Goal: Task Accomplishment & Management: Manage account settings

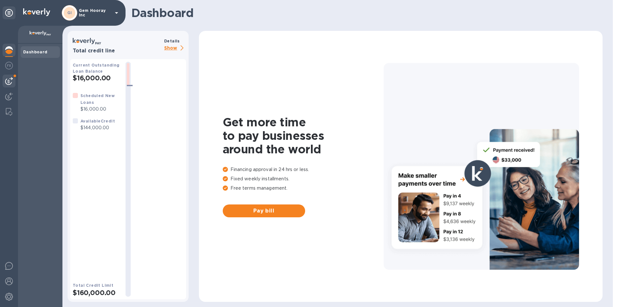
click at [11, 82] on img at bounding box center [9, 81] width 8 height 8
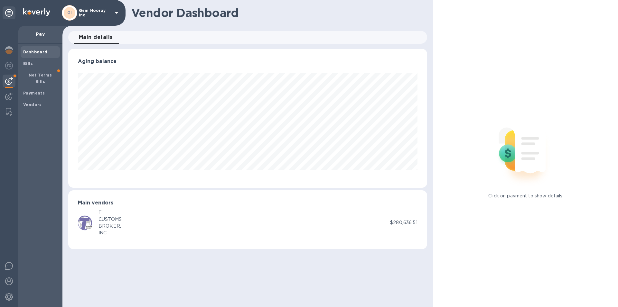
scroll to position [139, 358]
click at [33, 66] on span "Bills" at bounding box center [40, 63] width 34 height 6
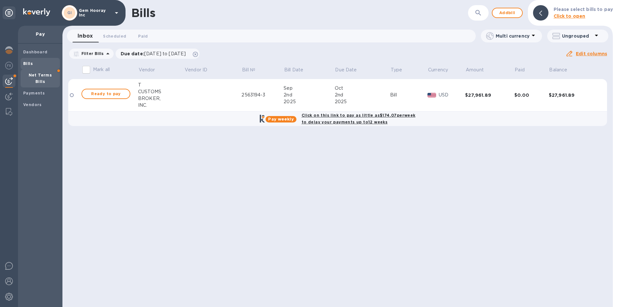
click at [35, 72] on span "Net Terms Bills" at bounding box center [40, 78] width 34 height 13
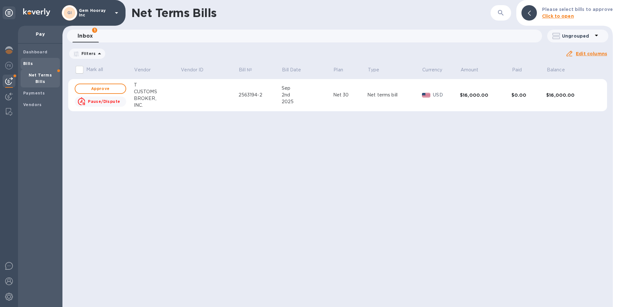
click at [34, 63] on span "Bills" at bounding box center [40, 63] width 34 height 6
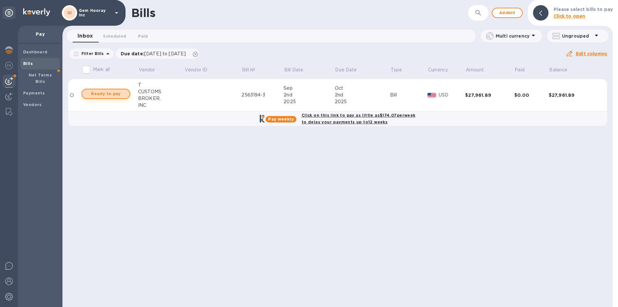
click at [116, 96] on span "Ready to pay" at bounding box center [105, 94] width 37 height 8
checkbox input "true"
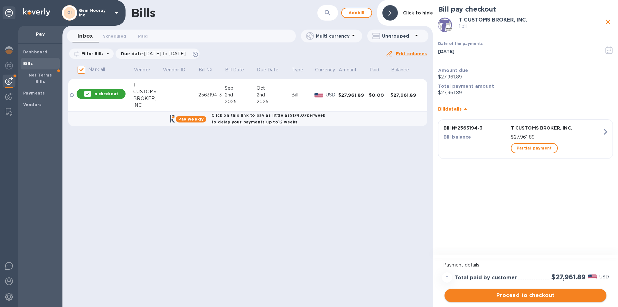
click at [509, 295] on span "Proceed to checkout" at bounding box center [524, 296] width 151 height 8
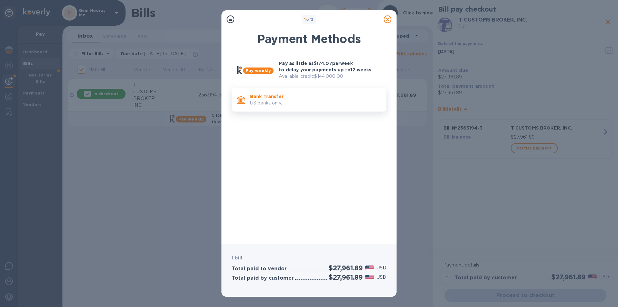
click at [313, 104] on p "US banks only." at bounding box center [315, 103] width 131 height 7
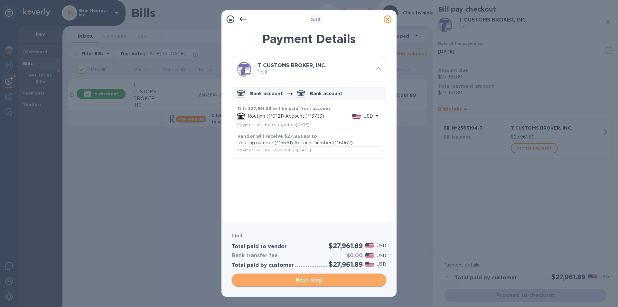
click at [326, 283] on span "Next step" at bounding box center [309, 280] width 144 height 8
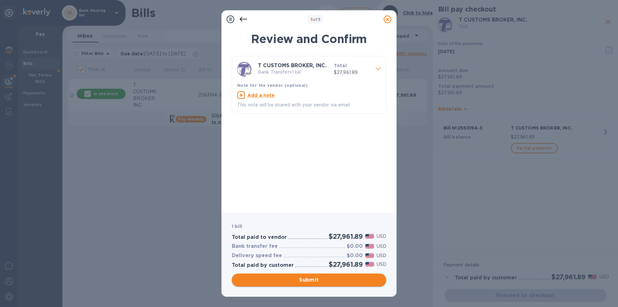
click at [330, 282] on span "Submit" at bounding box center [309, 280] width 144 height 8
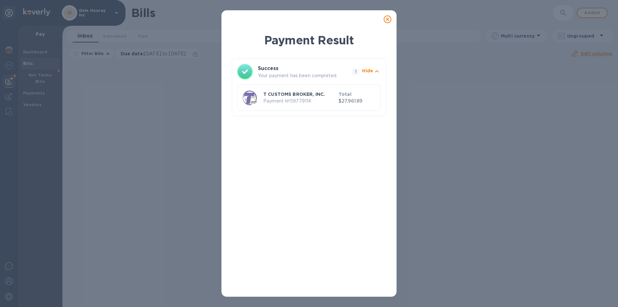
click at [43, 76] on div "Payment Result Success Your payment has been completed. 1 Hide T CUSTOMS BROKER…" at bounding box center [309, 153] width 618 height 307
click at [386, 21] on icon at bounding box center [387, 19] width 8 height 8
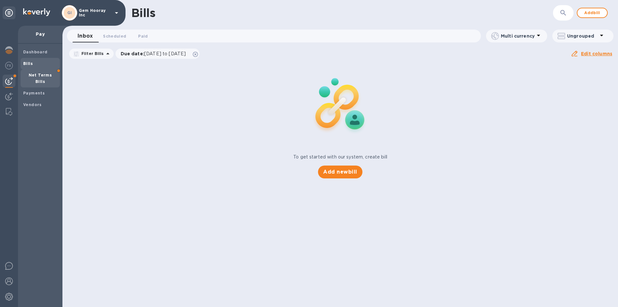
click at [52, 76] on b "Net Terms Bills" at bounding box center [40, 78] width 23 height 11
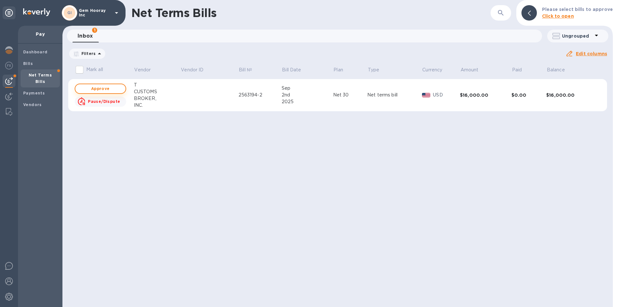
click at [116, 87] on span "Approve" at bounding box center [100, 89] width 40 height 8
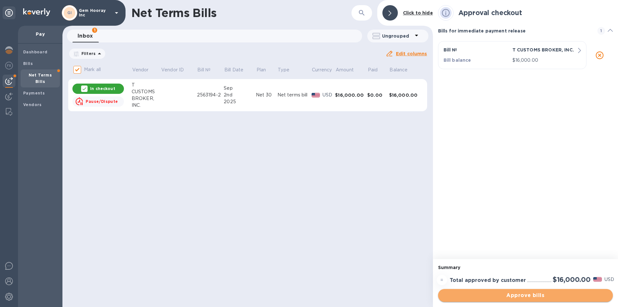
click at [512, 294] on span "Approve bills" at bounding box center [525, 296] width 164 height 8
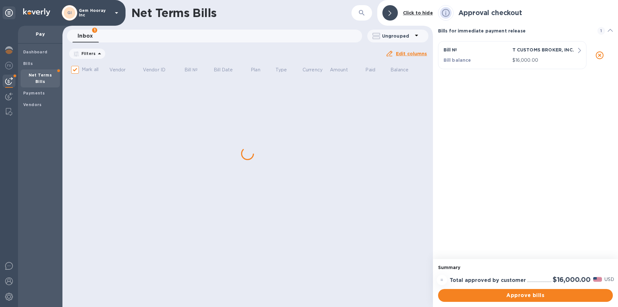
checkbox input "false"
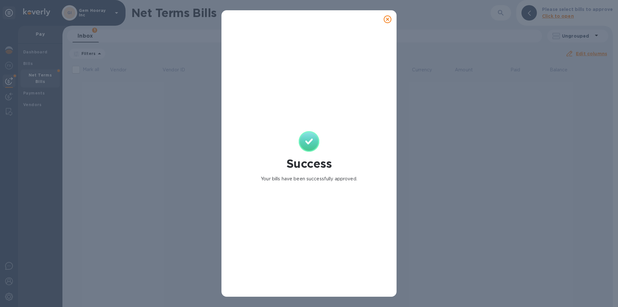
click at [389, 16] on icon at bounding box center [387, 19] width 8 height 8
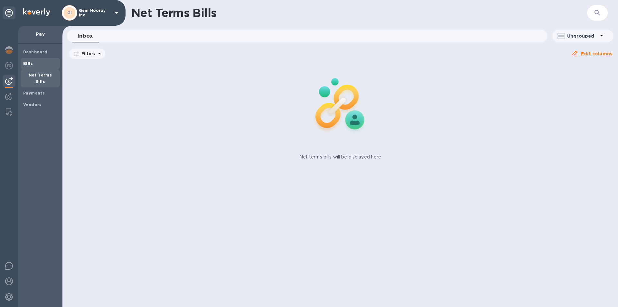
click at [48, 59] on div "Bills" at bounding box center [40, 64] width 39 height 12
